Goal: Information Seeking & Learning: Learn about a topic

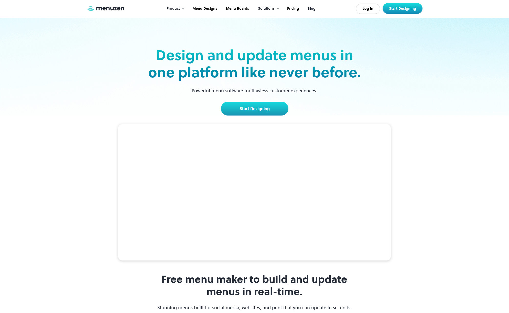
click at [312, 8] on link "Blog" at bounding box center [311, 9] width 17 height 16
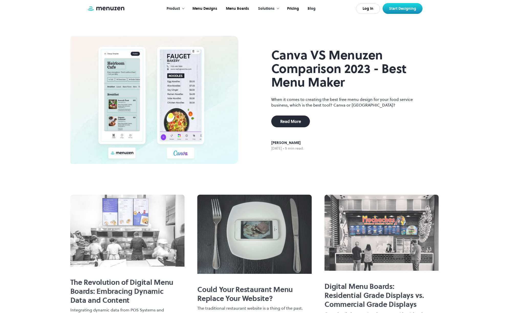
click at [310, 9] on link "Blog" at bounding box center [311, 9] width 17 height 16
click at [267, 9] on div "Solutions" at bounding box center [266, 9] width 17 height 6
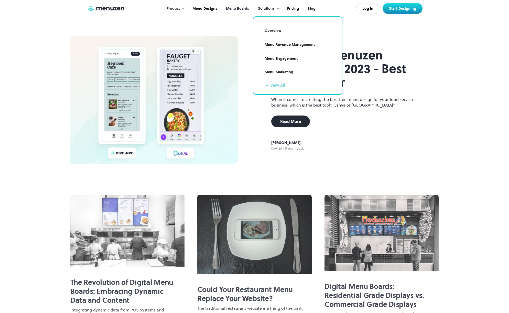
click at [241, 8] on link "Menu Boards" at bounding box center [237, 9] width 32 height 16
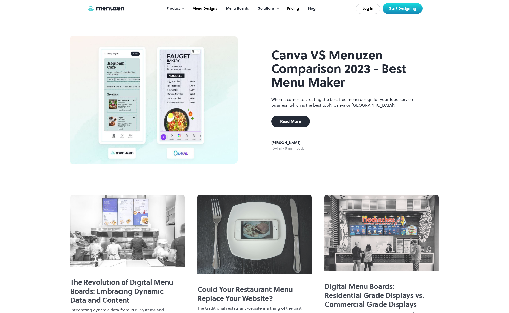
click at [241, 8] on link "Menu Boards" at bounding box center [237, 9] width 32 height 16
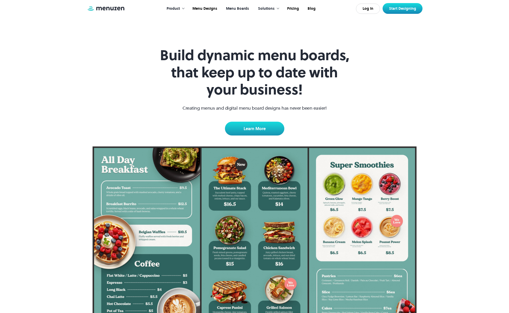
click at [241, 7] on link "Menu Boards" at bounding box center [237, 9] width 32 height 16
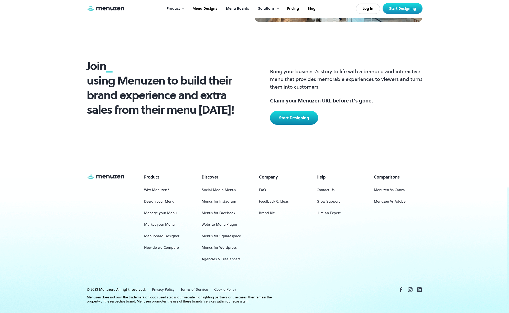
scroll to position [674, 0]
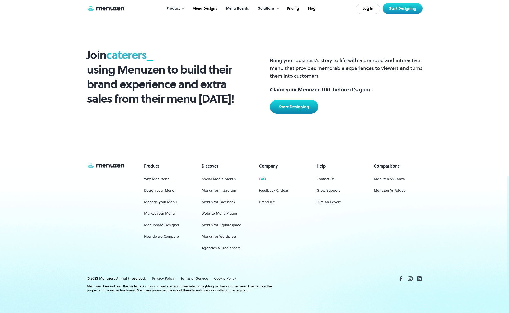
click at [262, 180] on link "FAQ" at bounding box center [262, 178] width 7 height 9
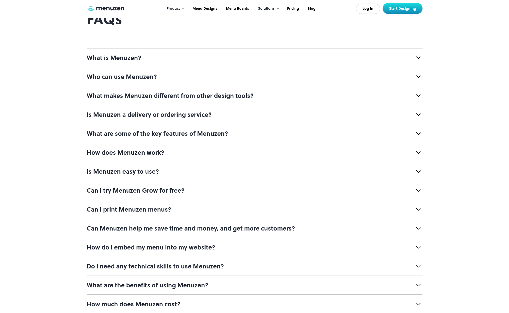
scroll to position [51, 0]
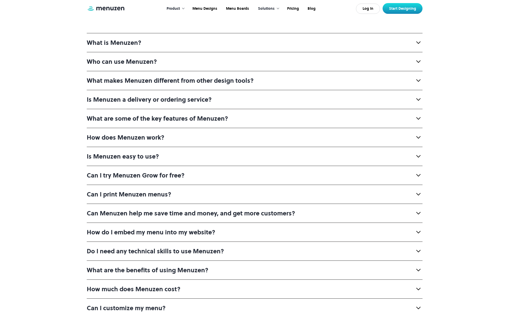
click at [134, 137] on div "How does Menuzen work?" at bounding box center [126, 137] width 78 height 8
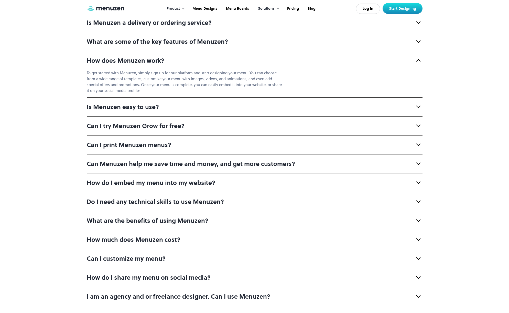
scroll to position [154, 0]
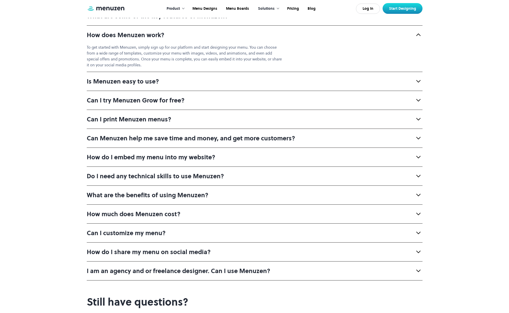
click at [180, 176] on div "Do I need any technical skills to use Menuzen?" at bounding box center [155, 176] width 137 height 8
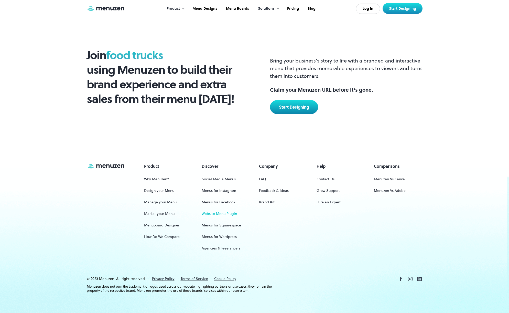
scroll to position [539, 0]
click at [158, 200] on link "Manage your Menu" at bounding box center [160, 201] width 33 height 9
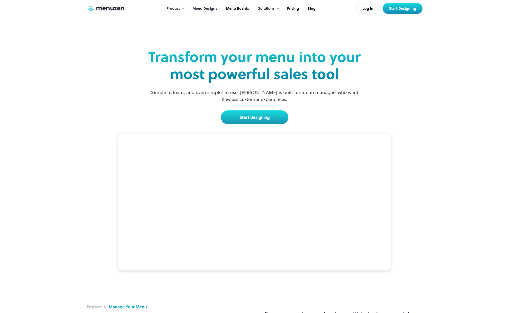
click at [201, 8] on link "Menu Designs" at bounding box center [205, 9] width 34 height 16
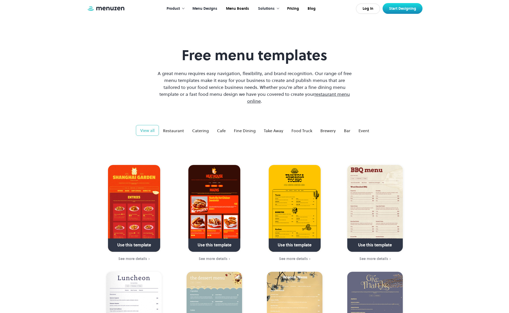
click at [175, 10] on div "Product" at bounding box center [173, 9] width 13 height 6
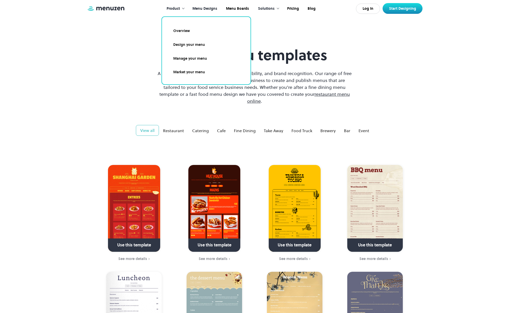
click at [184, 57] on link "Manage your menu" at bounding box center [206, 59] width 76 height 12
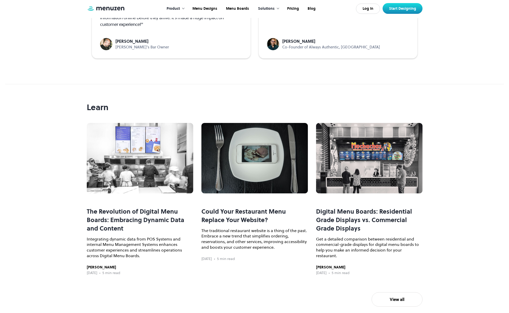
scroll to position [1460, 0]
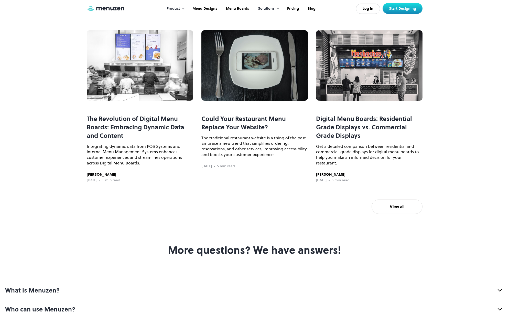
click at [136, 140] on h3 "The Revolution of Digital Menu Boards: Embracing Dynamic Data and Content" at bounding box center [140, 126] width 107 height 25
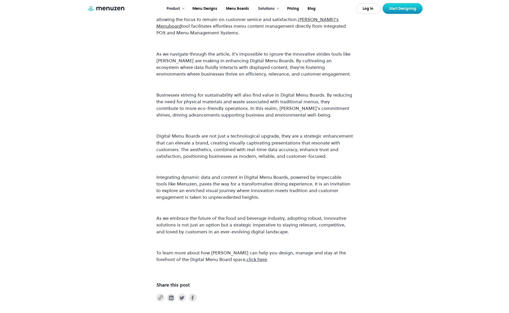
scroll to position [435, 0]
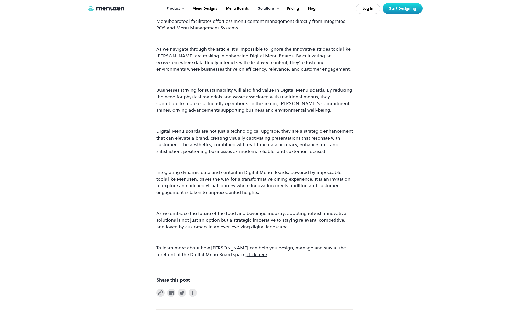
click at [367, 196] on div "Embracing Dynamic Data and Content across Digital Menu Boards. The food and bev…" at bounding box center [254, 52] width 509 height 605
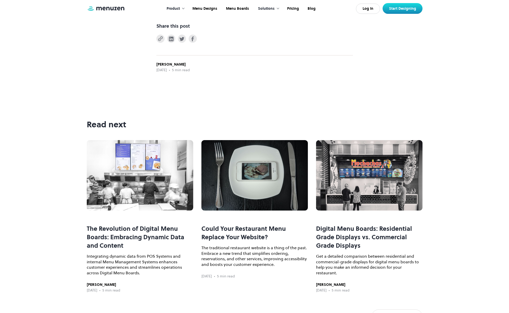
scroll to position [692, 0]
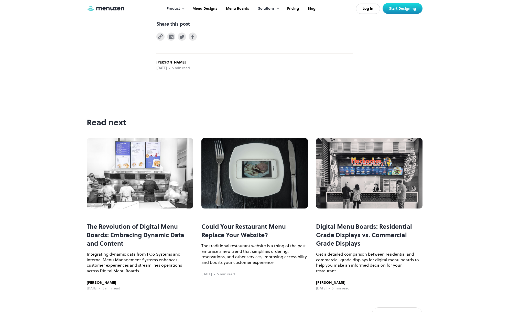
click at [346, 241] on h3 "Digital Menu Boards: Residential Grade Displays vs. Commercial Grade Displays" at bounding box center [369, 234] width 107 height 25
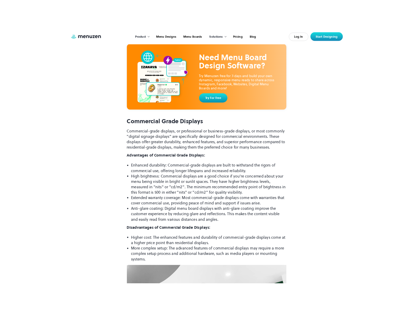
scroll to position [615, 0]
